Goal: Task Accomplishment & Management: Complete application form

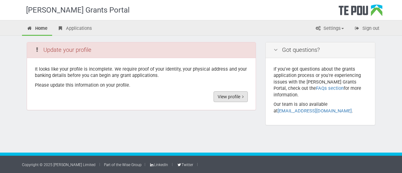
click at [223, 95] on link "View profile" at bounding box center [231, 96] width 34 height 11
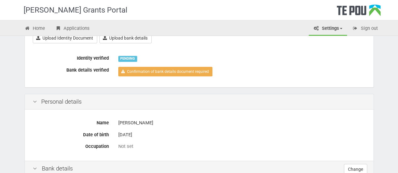
scroll to position [63, 0]
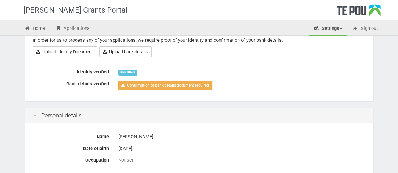
click at [102, 90] on div "Bank details verified Confirmation of bank details document required" at bounding box center [199, 86] width 342 height 14
click at [147, 75] on div "PENDING" at bounding box center [241, 72] width 247 height 11
click at [127, 53] on link "Upload bank details" at bounding box center [125, 52] width 52 height 11
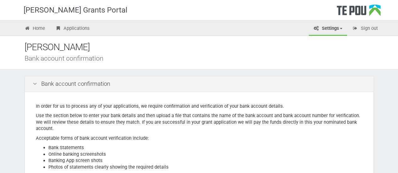
scroll to position [126, 0]
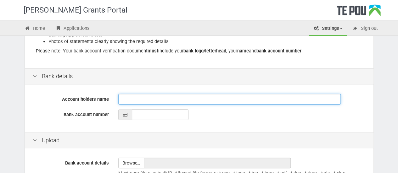
click at [130, 100] on input "Account holders name" at bounding box center [229, 99] width 222 height 11
click at [128, 98] on input "Account holders name" at bounding box center [229, 99] width 222 height 11
click at [131, 98] on input "Alexxander" at bounding box center [229, 99] width 222 height 11
click at [156, 97] on input "Alexander" at bounding box center [229, 99] width 222 height 11
type input "Alexander Smith"
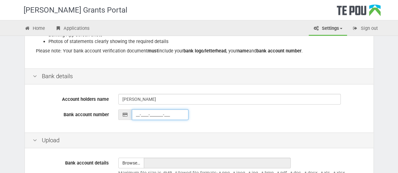
click at [147, 116] on input "__-____-_______-___" at bounding box center [160, 114] width 57 height 11
type input "03-0785-0007009-000"
click at [213, 129] on div "Account holders name Alexander Smith Bank account number 03-0785-0007009-000" at bounding box center [199, 109] width 348 height 47
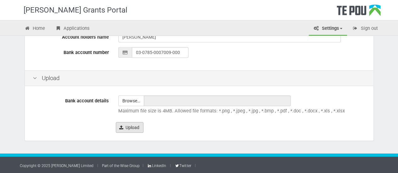
click at [125, 125] on button "Upload" at bounding box center [130, 127] width 28 height 11
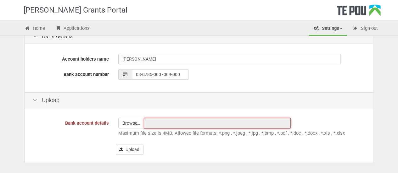
click at [176, 125] on input "text" at bounding box center [217, 123] width 147 height 11
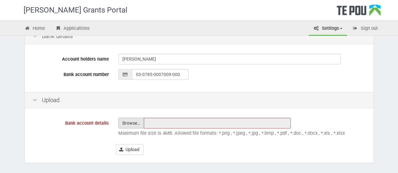
click at [127, 120] on input "file" at bounding box center [131, 123] width 25 height 10
type input "C:\fakepath\Bank details.jpg"
type input "Bank details.jpg"
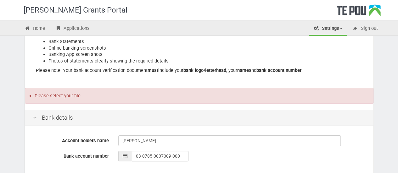
scroll to position [84, 0]
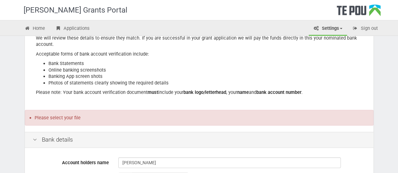
click at [65, 117] on li "Please select your file" at bounding box center [202, 118] width 334 height 6
click at [50, 141] on div "Bank details" at bounding box center [199, 140] width 348 height 16
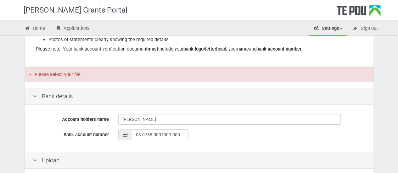
scroll to position [126, 0]
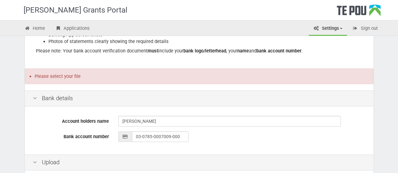
click at [52, 76] on li "Please select your file" at bounding box center [202, 77] width 334 height 6
click at [39, 100] on div "Bank details" at bounding box center [199, 99] width 348 height 16
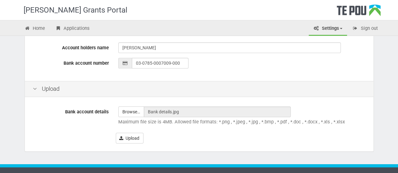
scroll to position [210, 0]
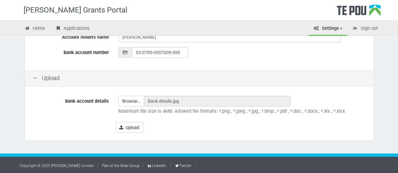
click at [184, 108] on p "Maximum file size is 4MB. Allowed file formats: *.png , *.jpeg , *.jpg , *.bmp …" at bounding box center [241, 111] width 247 height 7
click at [149, 124] on div "Upload" at bounding box center [241, 127] width 250 height 11
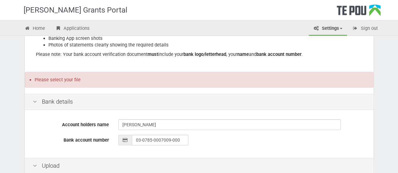
scroll to position [84, 0]
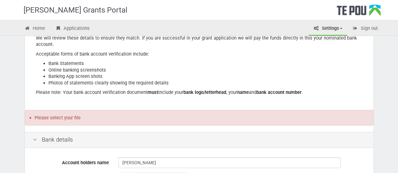
click at [72, 115] on li "Please select your file" at bounding box center [202, 118] width 334 height 6
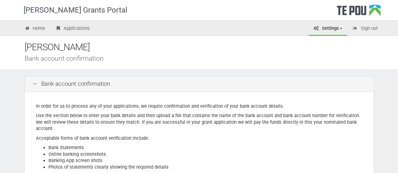
scroll to position [0, 0]
drag, startPoint x: 136, startPoint y: 103, endPoint x: 128, endPoint y: 104, distance: 8.2
click at [134, 103] on p "In order for us to process any of your applications, we require confirmation an…" at bounding box center [199, 106] width 326 height 7
drag, startPoint x: 47, startPoint y: 83, endPoint x: 35, endPoint y: 87, distance: 12.0
click at [45, 85] on div "Bank account confirmation" at bounding box center [199, 84] width 348 height 16
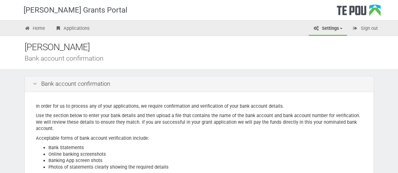
click at [36, 83] on icon at bounding box center [35, 84] width 8 height 6
click at [58, 56] on div "Bank account confirmation" at bounding box center [204, 58] width 358 height 7
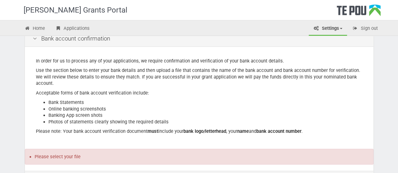
scroll to position [94, 0]
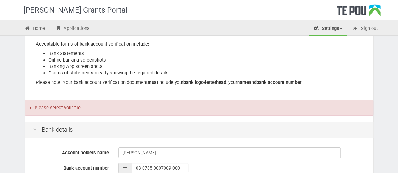
click at [34, 129] on icon at bounding box center [35, 130] width 8 height 6
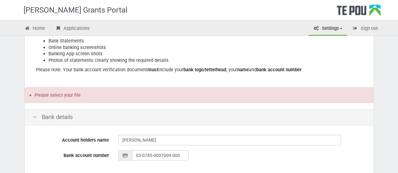
scroll to position [126, 0]
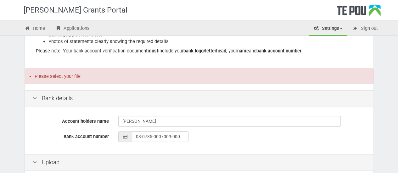
click at [131, 138] on div at bounding box center [125, 136] width 14 height 11
drag, startPoint x: 127, startPoint y: 138, endPoint x: 148, endPoint y: 136, distance: 21.2
click at [131, 137] on div "03-0785-0007009-000" at bounding box center [241, 136] width 247 height 11
click at [150, 135] on input "03-0785-0007009-000" at bounding box center [160, 136] width 57 height 11
click at [142, 146] on div "Account holders name Alexander Smith Bank account number 03-0785-0007009-000" at bounding box center [199, 131] width 348 height 47
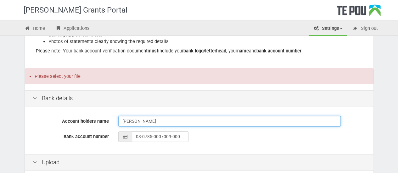
click at [141, 122] on input "Alexander Smith" at bounding box center [229, 121] width 222 height 11
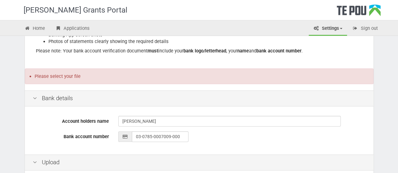
click at [105, 130] on div "Account holders name Alexander Smith Bank account number 03-0785-0007009-000" at bounding box center [199, 131] width 348 height 47
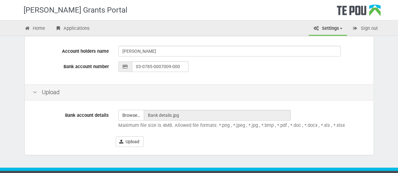
scroll to position [210, 0]
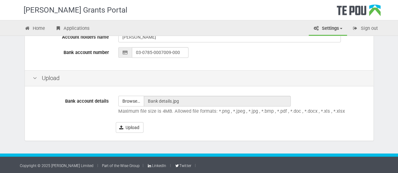
click at [57, 81] on div "Upload" at bounding box center [199, 78] width 348 height 16
click at [134, 129] on button "Upload" at bounding box center [130, 127] width 28 height 11
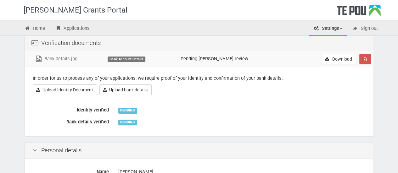
scroll to position [31, 0]
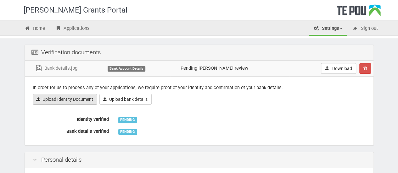
click at [80, 98] on link "Upload Identity Document" at bounding box center [65, 99] width 64 height 11
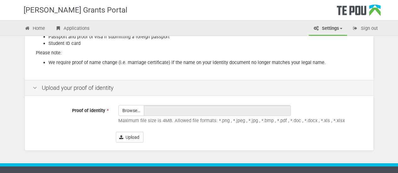
scroll to position [140, 0]
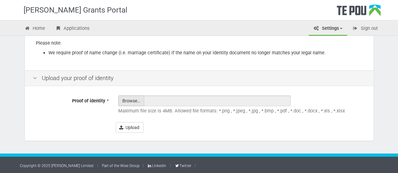
click at [137, 101] on input "Proof of identity *" at bounding box center [131, 118] width 25 height 45
click at [141, 104] on input "Proof of identity *" at bounding box center [131, 118] width 25 height 45
type input "C:\fakepath\IMG_3303 (1).jpg"
type input "IMG_3303 (1).jpg"
click at [131, 103] on input "Proof of identity *" at bounding box center [131, 118] width 25 height 45
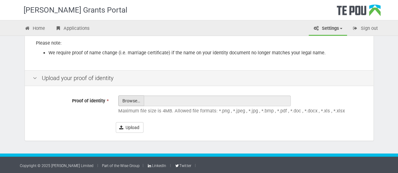
click at [137, 98] on input "Proof of identity *" at bounding box center [131, 118] width 25 height 45
type input "C:\fakepath\IMG_3303 (1).jpg"
type input "IMG_3303 (1).jpg"
click at [127, 127] on button "Upload" at bounding box center [130, 127] width 28 height 11
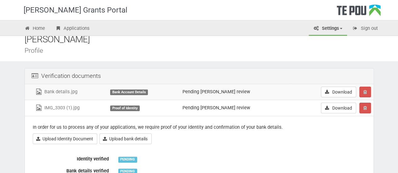
scroll to position [31, 0]
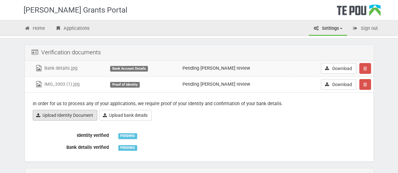
click at [85, 115] on link "Upload Identity Document" at bounding box center [65, 115] width 64 height 11
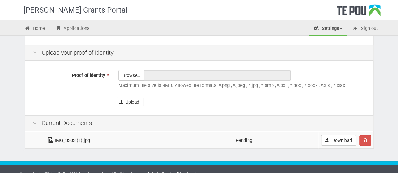
scroll to position [173, 0]
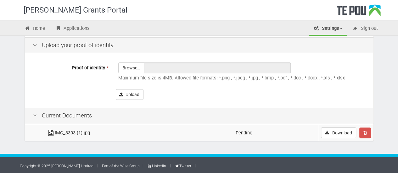
click at [80, 130] on td "IMG_3303 (1).jpg" at bounding box center [138, 133] width 189 height 16
click at [133, 71] on input "Proof of identity *" at bounding box center [131, 85] width 25 height 45
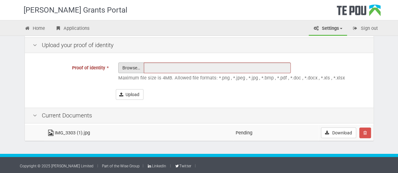
type input "C:\fakepath\IMG_3302 (1).jpg"
type input "IMG_3302 (1).jpg"
click at [128, 96] on button "Upload" at bounding box center [130, 94] width 28 height 11
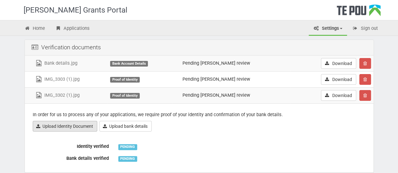
scroll to position [94, 0]
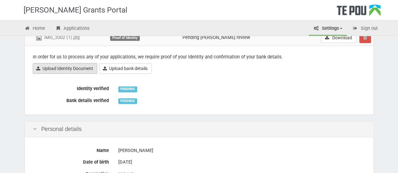
click at [88, 69] on link "Upload Identity Document" at bounding box center [65, 68] width 64 height 11
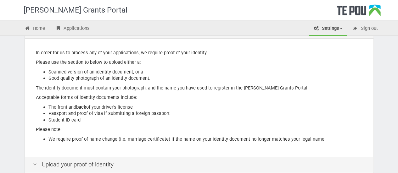
scroll to position [157, 0]
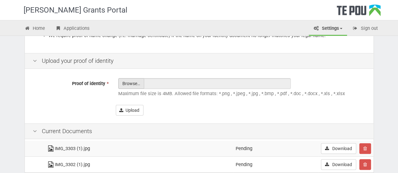
click at [131, 80] on input "Proof of identity *" at bounding box center [131, 101] width 25 height 45
type input "C:\fakepath\IMG_2344.JPG"
type input "IMG_2344.JPG"
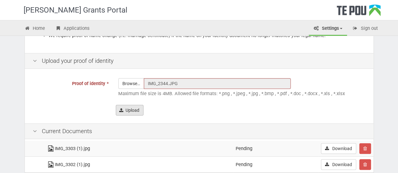
click at [136, 110] on button "Upload" at bounding box center [130, 110] width 28 height 11
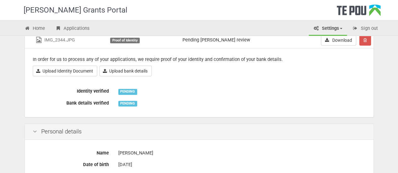
scroll to position [94, 0]
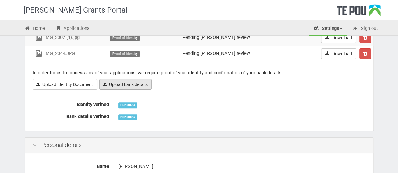
click at [128, 80] on link "Upload bank details" at bounding box center [125, 84] width 52 height 11
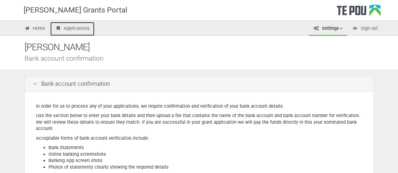
click at [77, 29] on link "Applications" at bounding box center [72, 29] width 44 height 14
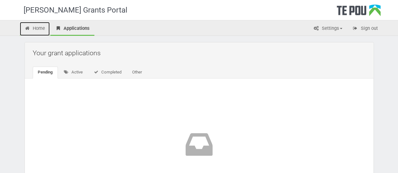
click at [41, 28] on link "Home" at bounding box center [35, 29] width 30 height 14
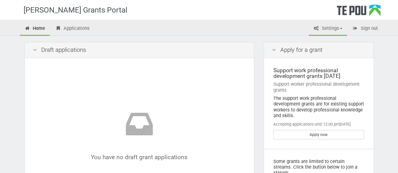
click at [326, 25] on link "Settings" at bounding box center [327, 29] width 38 height 14
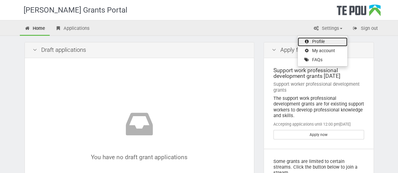
click at [330, 44] on link "Profile" at bounding box center [322, 41] width 50 height 9
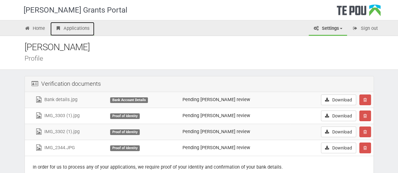
click at [75, 28] on link "Applications" at bounding box center [72, 29] width 44 height 14
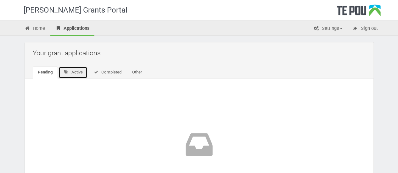
click at [75, 73] on link "Active" at bounding box center [72, 73] width 29 height 12
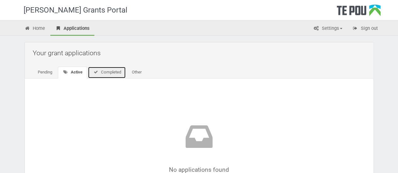
click at [109, 73] on link "Completed" at bounding box center [107, 73] width 38 height 12
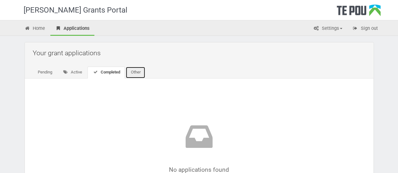
click at [142, 73] on link "Other" at bounding box center [135, 73] width 20 height 12
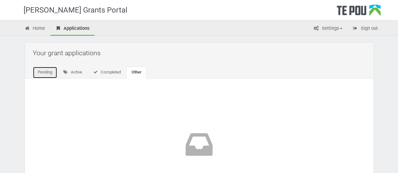
click at [49, 74] on link "Pending" at bounding box center [45, 73] width 25 height 12
click at [41, 32] on link "Home" at bounding box center [35, 29] width 30 height 14
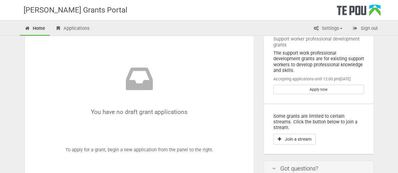
scroll to position [31, 0]
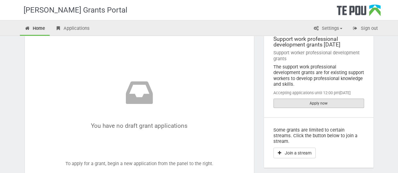
click at [308, 99] on link "Apply now" at bounding box center [318, 103] width 91 height 9
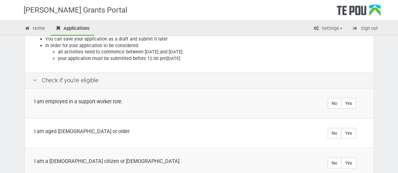
scroll to position [94, 0]
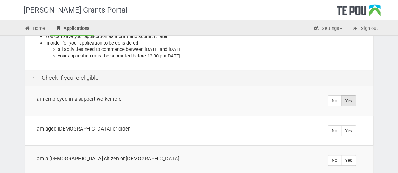
click at [350, 98] on label "Yes" at bounding box center [348, 101] width 15 height 11
radio input "true"
click at [350, 129] on label "Yes" at bounding box center [348, 130] width 15 height 11
radio input "true"
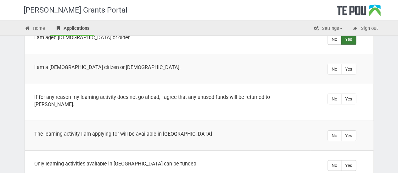
scroll to position [189, 0]
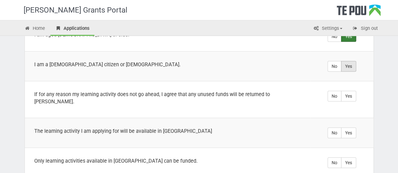
click at [350, 65] on label "Yes" at bounding box center [348, 66] width 15 height 11
radio input "true"
click at [347, 93] on label "Yes" at bounding box center [348, 96] width 15 height 11
radio input "true"
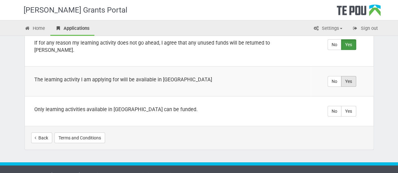
click at [348, 76] on label "Yes" at bounding box center [348, 81] width 15 height 11
radio input "true"
click at [353, 106] on label "Yes" at bounding box center [348, 111] width 15 height 11
radio input "true"
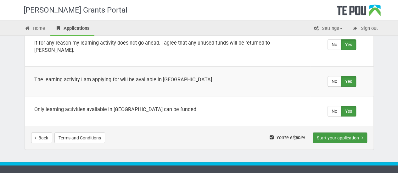
click at [336, 133] on button "Start your application" at bounding box center [340, 138] width 54 height 11
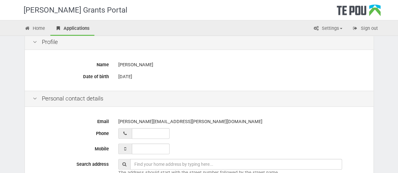
scroll to position [94, 0]
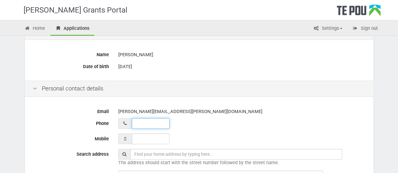
type input "__ ___ ______"
click at [152, 124] on input "__ ___ ______" at bounding box center [151, 123] width 38 height 11
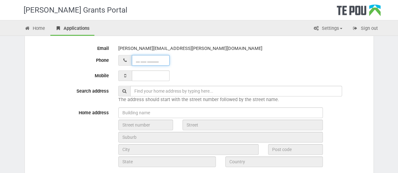
scroll to position [157, 0]
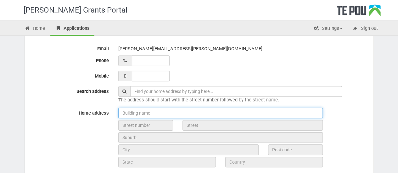
click at [148, 116] on input "text" at bounding box center [220, 113] width 204 height 11
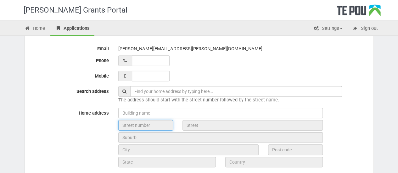
click at [148, 124] on input "text" at bounding box center [145, 125] width 55 height 11
click at [147, 127] on input "text" at bounding box center [145, 125] width 55 height 11
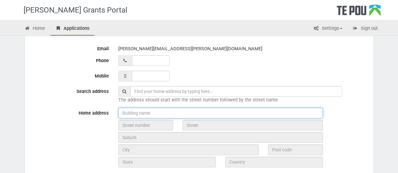
click at [142, 113] on input "text" at bounding box center [220, 113] width 204 height 11
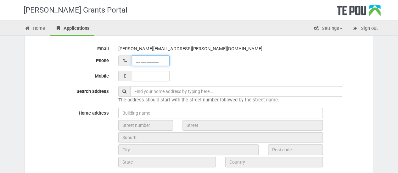
click at [147, 60] on input "__ ___ ______" at bounding box center [151, 60] width 38 height 11
type input "02 254 87441"
type input "___ ___ _____"
click at [156, 77] on input "___ ___ _____" at bounding box center [151, 76] width 38 height 11
type input "02 254 87441_"
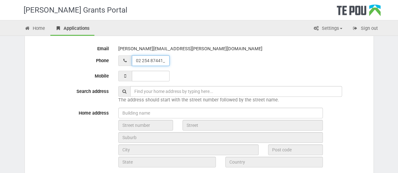
drag, startPoint x: 163, startPoint y: 59, endPoint x: 109, endPoint y: 58, distance: 54.7
click at [109, 58] on div "Phone 02 254 87441_" at bounding box center [199, 60] width 342 height 11
type input "02 254 87441"
click at [141, 74] on input "___ ___ _____" at bounding box center [151, 76] width 38 height 11
click at [137, 76] on input "___ ___ _____" at bounding box center [151, 76] width 38 height 11
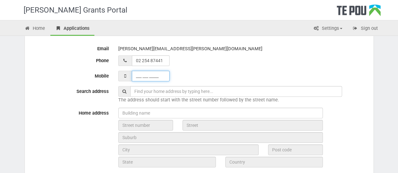
click at [136, 76] on input "___ ___ _____" at bounding box center [151, 76] width 38 height 11
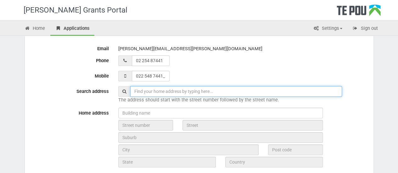
type input "022 548 7441"
click at [149, 93] on input "text" at bounding box center [236, 91] width 212 height 11
click at [144, 94] on input "text" at bounding box center [236, 91] width 212 height 11
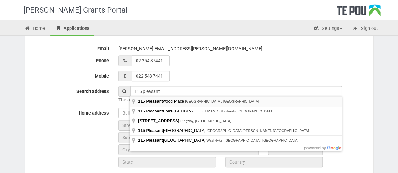
type input "115 Pleasantwood Place, Thames, New Zealand"
type input "115"
type input "Pleasantwood Place"
type input "Thames"
type input "3500"
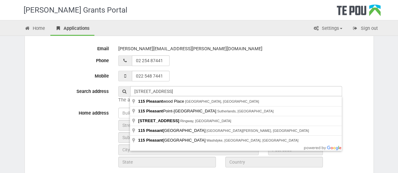
type input "Waikato Region"
type input "New Zealand"
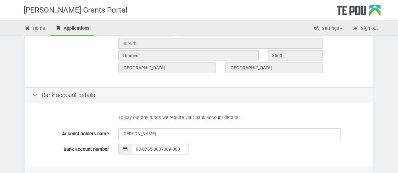
scroll to position [321, 0]
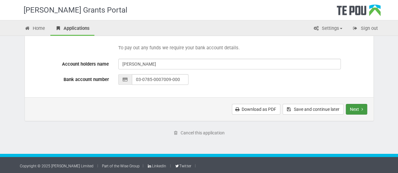
click at [358, 110] on button "Next" at bounding box center [356, 109] width 21 height 11
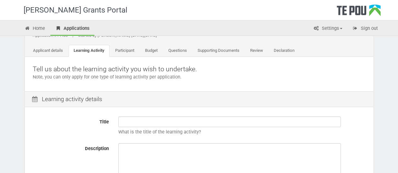
scroll to position [63, 0]
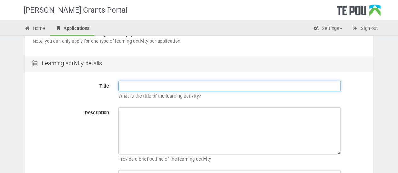
click at [125, 86] on input "Title" at bounding box center [229, 86] width 222 height 11
type input "Te Taketake"
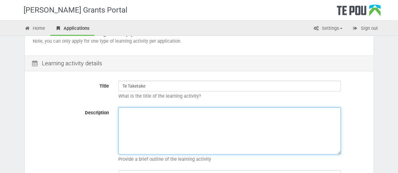
click at [140, 114] on textarea "Description" at bounding box center [229, 131] width 222 height 47
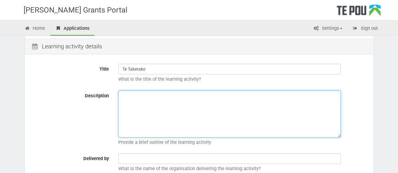
scroll to position [94, 0]
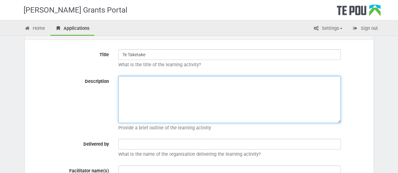
click at [141, 88] on textarea "Description" at bounding box center [229, 99] width 222 height 47
click at [133, 86] on textarea "Description" at bounding box center [229, 99] width 222 height 47
click at [147, 95] on textarea "Description" at bounding box center [229, 99] width 222 height 47
paste textarea "Lore Ipsum Dolor Sitametc Adipiscin elitseddo eius temp inc utl etdoloremagna a…"
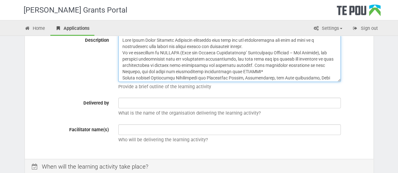
scroll to position [126, 0]
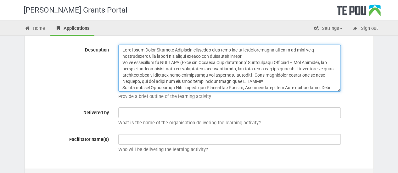
type textarea "Lore Ipsum Dolor Sitametc Adipiscin elitseddo eius temp inc utl etdoloremagna a…"
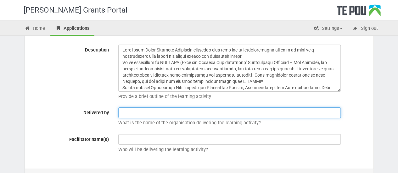
click at [136, 112] on input "text" at bounding box center [229, 113] width 222 height 11
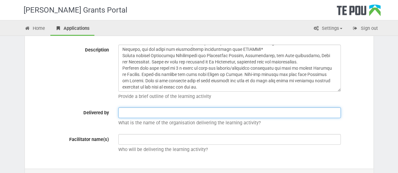
scroll to position [32, 0]
click at [140, 113] on input "text" at bounding box center [229, 113] width 222 height 11
click at [177, 112] on input "Moana House Training Institue" at bounding box center [229, 113] width 222 height 11
click at [185, 113] on input "Moana House Training Institue" at bounding box center [229, 113] width 222 height 11
click at [172, 113] on input "Moana House Training Institue" at bounding box center [229, 113] width 222 height 11
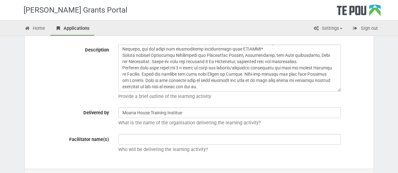
drag, startPoint x: 172, startPoint y: 113, endPoint x: 161, endPoint y: 120, distance: 13.4
click at [161, 120] on p "What is the name of the organisation delivering the learning activity?" at bounding box center [241, 123] width 247 height 7
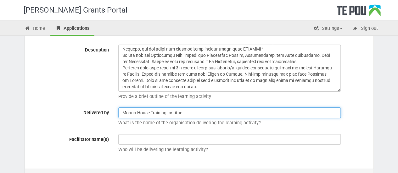
click at [191, 112] on input "Moana House Training Institue" at bounding box center [229, 113] width 222 height 11
click at [173, 113] on input "Moana House Training Institue" at bounding box center [229, 113] width 222 height 11
click at [179, 112] on input "Moana House Training Institue" at bounding box center [229, 113] width 222 height 11
type input "Moana House Training Institute"
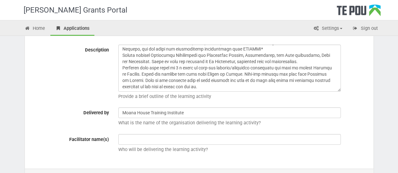
drag, startPoint x: 174, startPoint y: 128, endPoint x: 172, endPoint y: 132, distance: 4.0
click at [174, 128] on div "Moana House Training Institute What is the name of the organisation delivering …" at bounding box center [241, 119] width 257 height 22
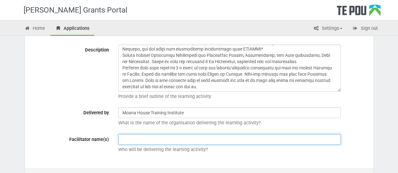
click at [162, 139] on input "text" at bounding box center [229, 139] width 222 height 11
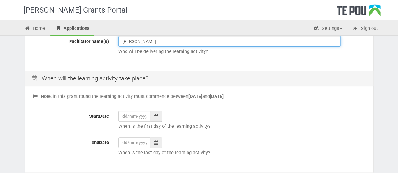
scroll to position [220, 0]
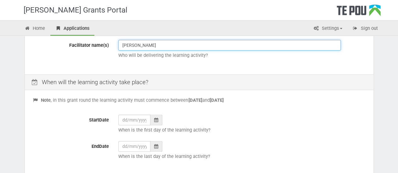
type input "[PERSON_NAME]"
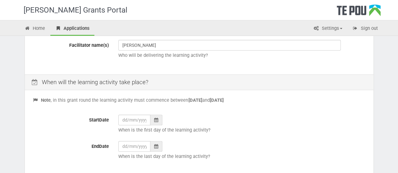
click at [154, 116] on div at bounding box center [156, 120] width 12 height 11
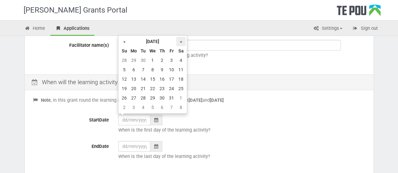
click at [179, 40] on th "»" at bounding box center [180, 41] width 9 height 9
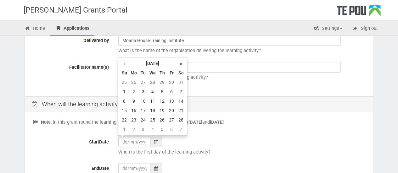
scroll to position [189, 0]
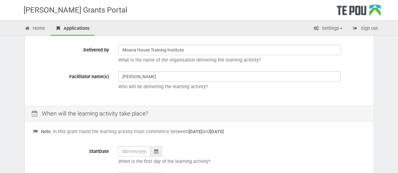
drag, startPoint x: 95, startPoint y: 66, endPoint x: 98, endPoint y: 68, distance: 3.7
click at [95, 66] on div "Delivered by Moana House Training Institute What is the name of the organisatio…" at bounding box center [199, 56] width 342 height 22
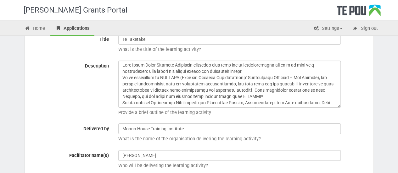
scroll to position [0, 0]
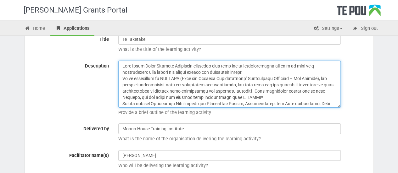
click at [207, 65] on textarea "Description" at bounding box center [229, 84] width 222 height 47
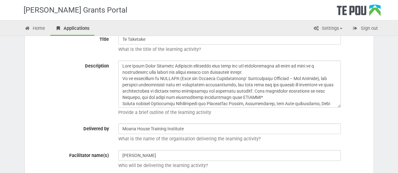
click at [98, 84] on div "Description Provide a brief outline of the learning activity" at bounding box center [199, 90] width 342 height 58
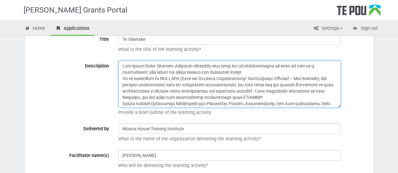
click at [257, 74] on textarea "Description" at bounding box center [229, 84] width 222 height 47
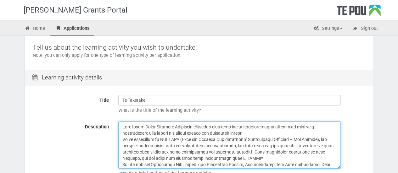
scroll to position [47, 0]
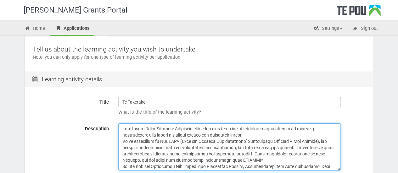
drag, startPoint x: 207, startPoint y: 103, endPoint x: 114, endPoint y: 125, distance: 95.5
click at [114, 125] on div "Provide a brief outline of the learning activity" at bounding box center [241, 153] width 257 height 58
